Goal: Information Seeking & Learning: Learn about a topic

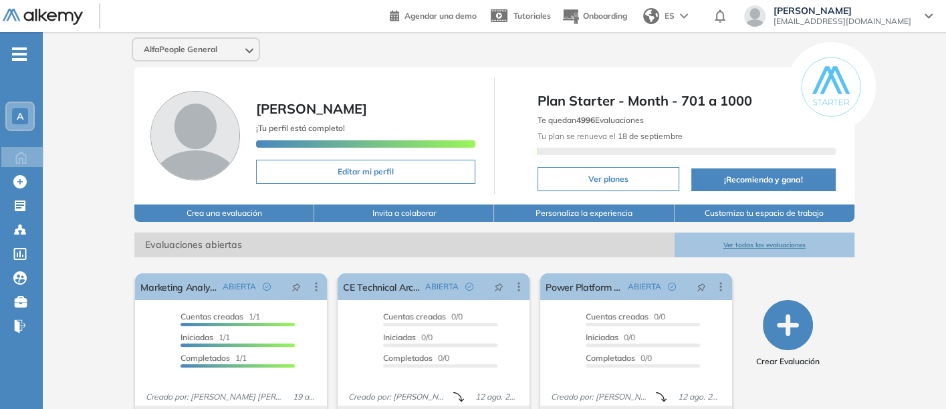
click at [765, 240] on button "Ver todas las evaluaciones" at bounding box center [765, 245] width 180 height 25
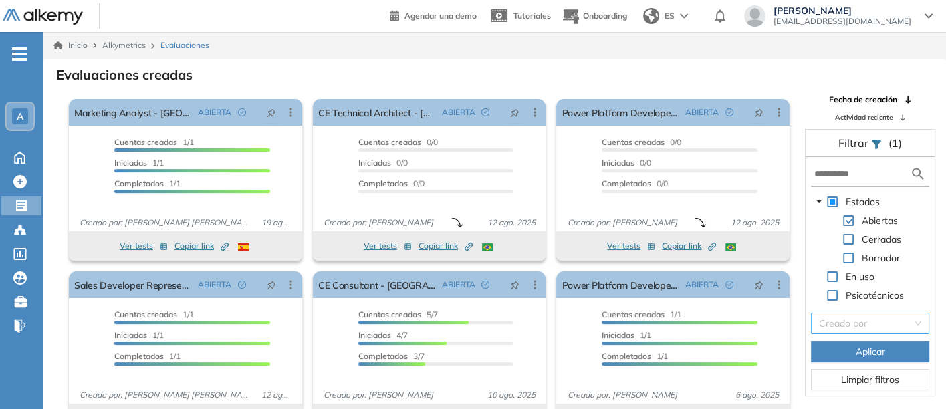
click at [846, 324] on input "search" at bounding box center [865, 324] width 93 height 20
type input "***"
click at [848, 344] on div "[PERSON_NAME] [PERSON_NAME] Sichaca [PERSON_NAME]" at bounding box center [869, 348] width 102 height 15
click at [846, 344] on button "Aplicar" at bounding box center [870, 351] width 118 height 21
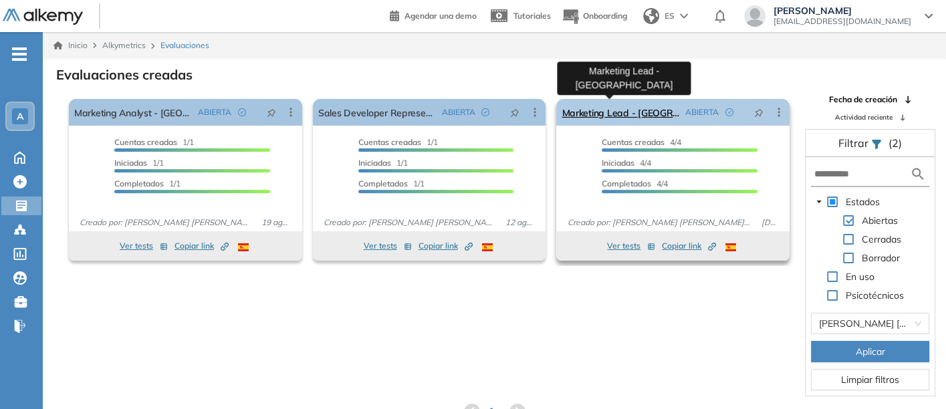
click at [592, 107] on link "Marketing Lead - [GEOGRAPHIC_DATA]" at bounding box center [621, 112] width 118 height 27
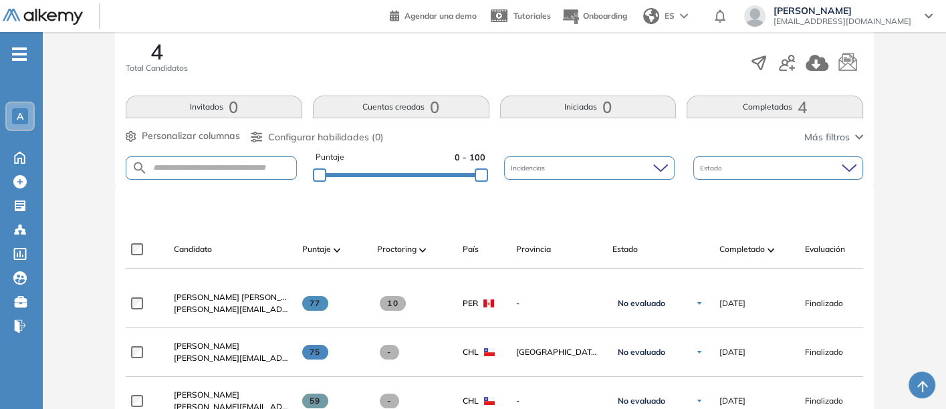
scroll to position [297, 0]
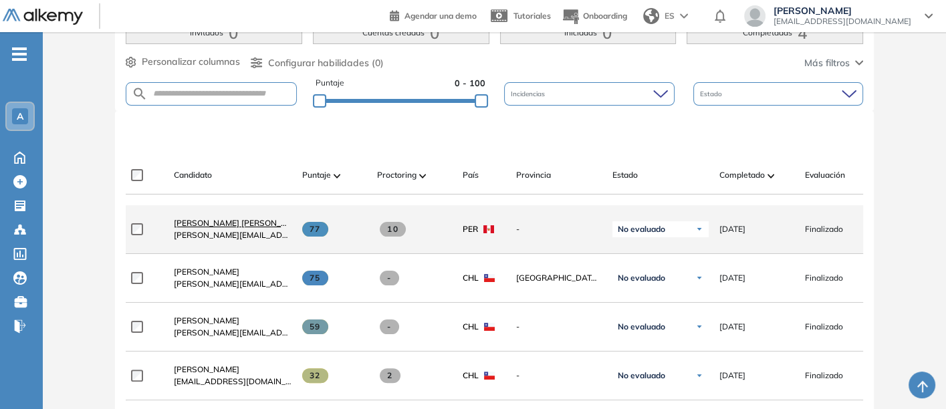
click at [204, 225] on span "[PERSON_NAME] [PERSON_NAME]" at bounding box center [240, 223] width 133 height 10
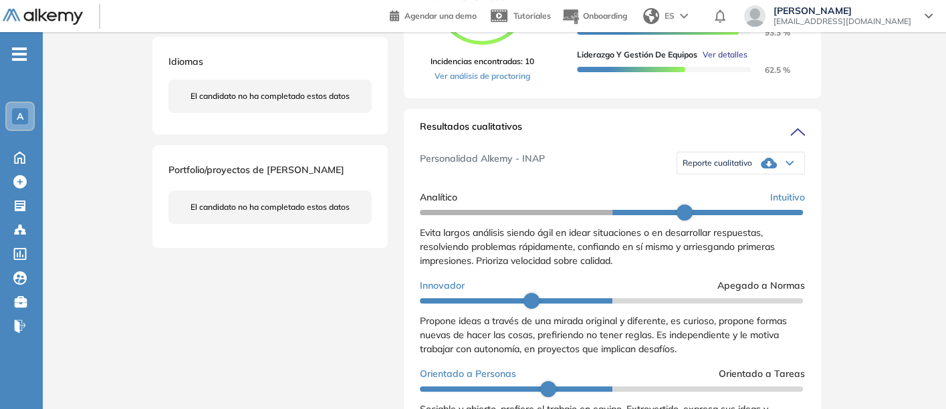
scroll to position [371, 0]
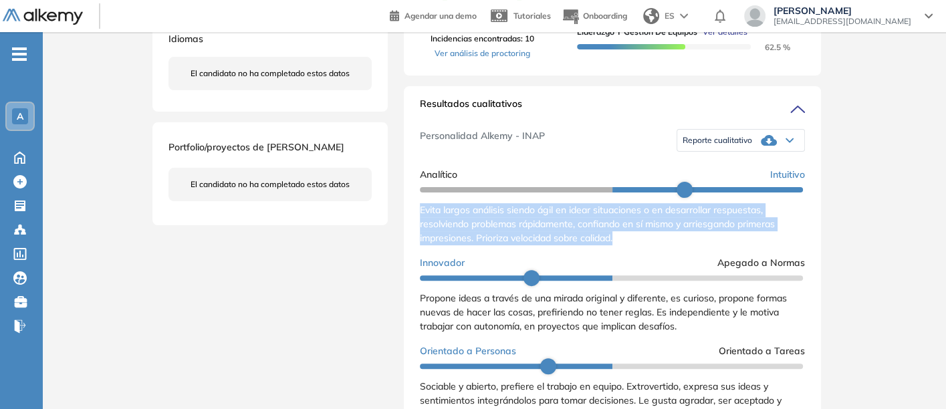
drag, startPoint x: 418, startPoint y: 219, endPoint x: 638, endPoint y: 248, distance: 222.5
click at [638, 248] on div "Resultados cualitativos Personalidad Alkemy - INAP Reporte cualitativo Reporte …" at bounding box center [612, 268] width 417 height 364
copy span "Evita largos análisis siendo ágil en idear situaciones o en desarrollar respues…"
